Goal: Information Seeking & Learning: Learn about a topic

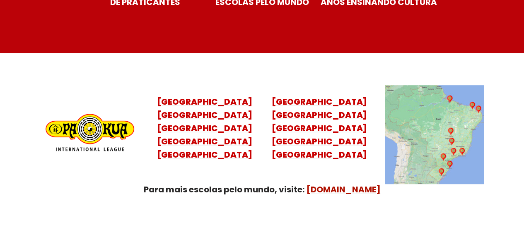
scroll to position [3306, 0]
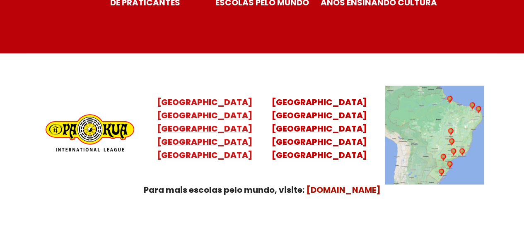
click at [216, 116] on mark "Santa Catarina Paraná São Paulo Rio de Janeiro" at bounding box center [204, 135] width 95 height 51
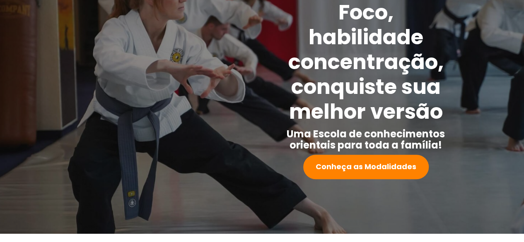
scroll to position [0, 0]
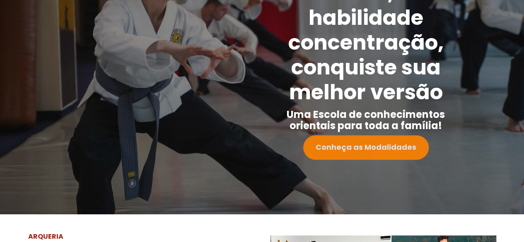
click at [397, 157] on link "Conheça as Modalidades" at bounding box center [366, 147] width 126 height 24
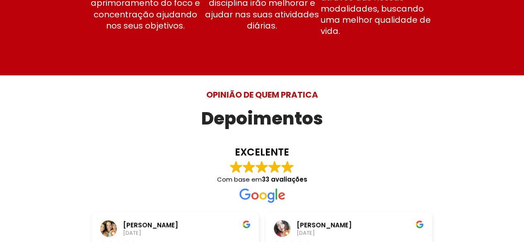
scroll to position [2312, 0]
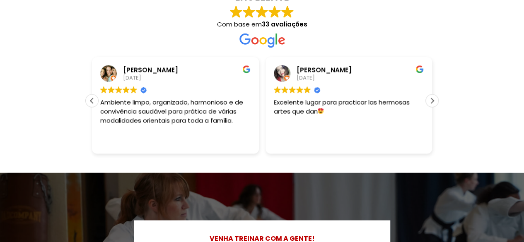
drag, startPoint x: 523, startPoint y: 239, endPoint x: 528, endPoint y: 229, distance: 11.1
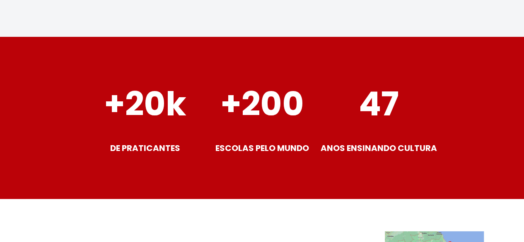
scroll to position [3373, 0]
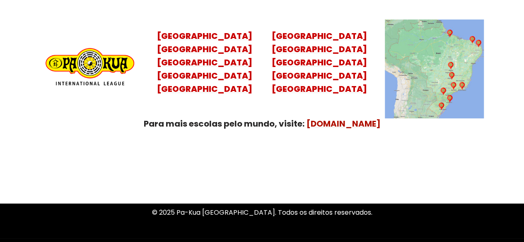
click at [431, 79] on img at bounding box center [434, 68] width 99 height 99
click at [445, 87] on img at bounding box center [434, 68] width 99 height 99
